Goal: Browse casually

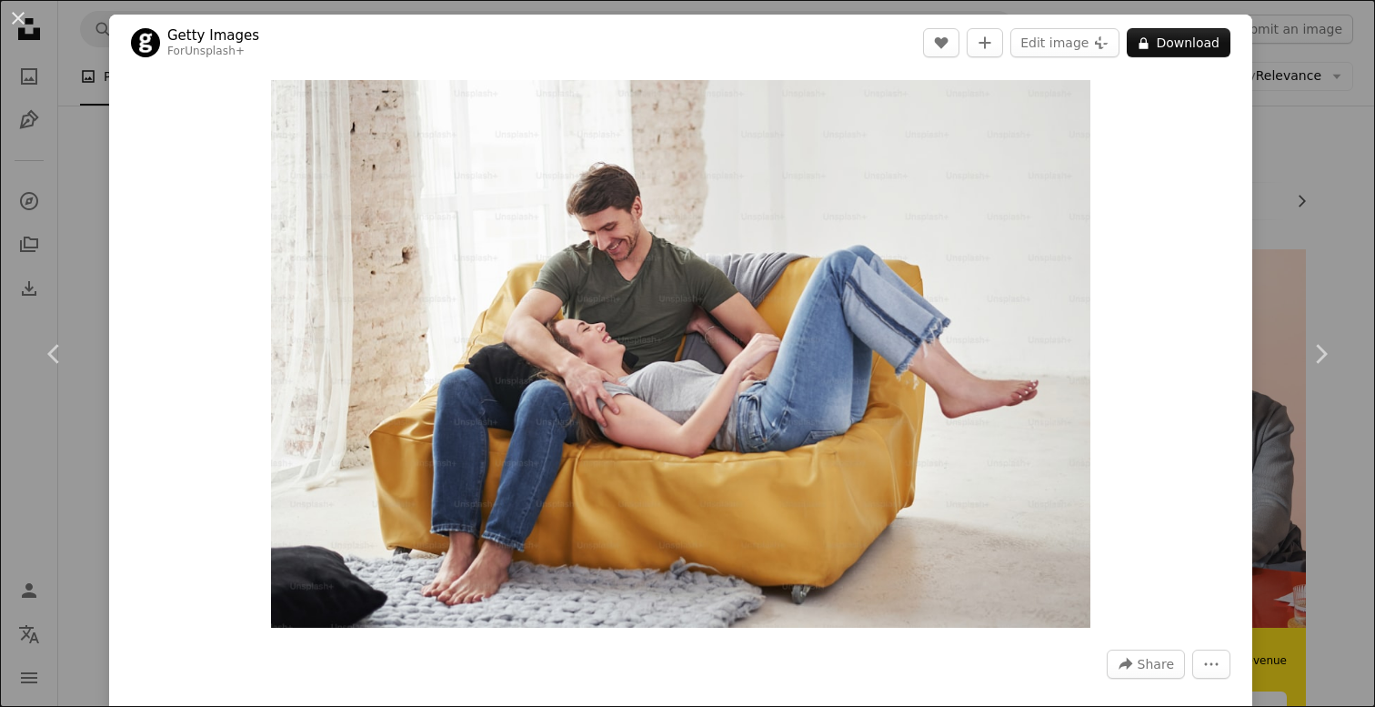
scroll to position [27679, 0]
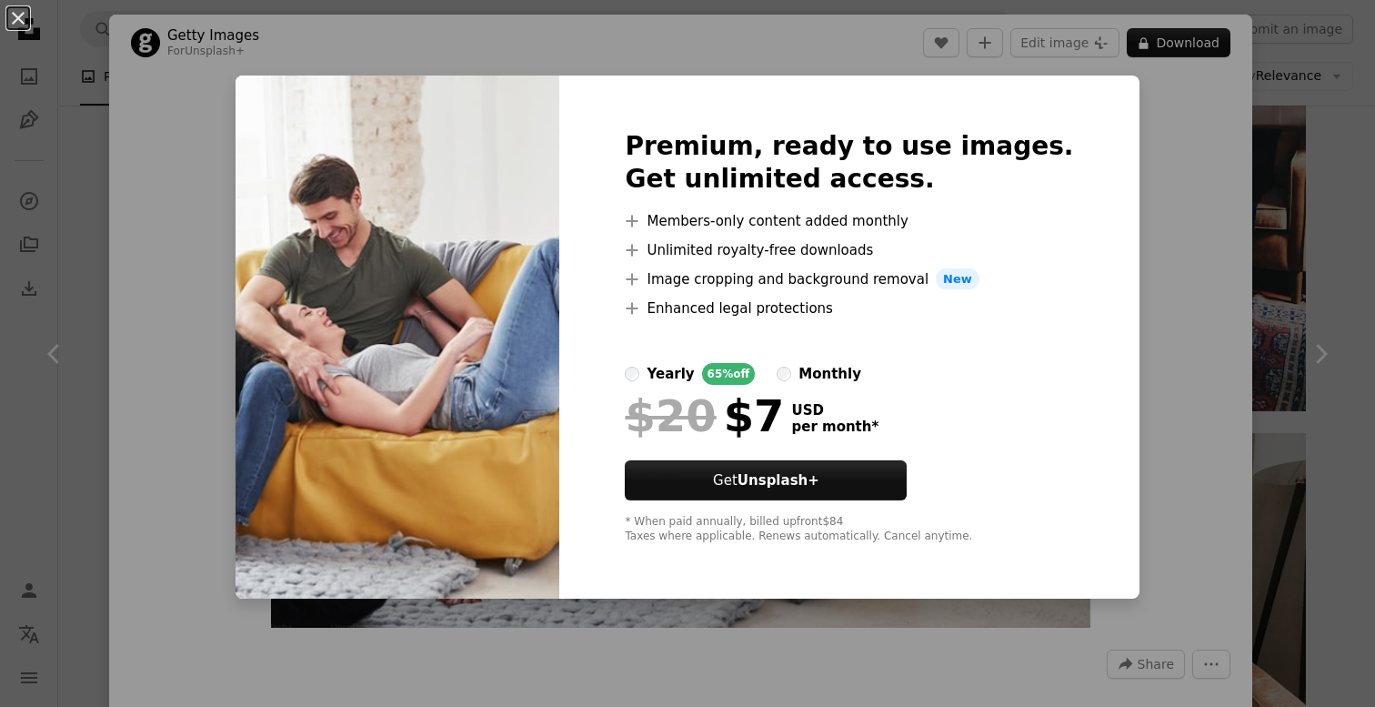
click at [861, 374] on div "monthly" at bounding box center [830, 374] width 63 height 22
